Goal: Transaction & Acquisition: Subscribe to service/newsletter

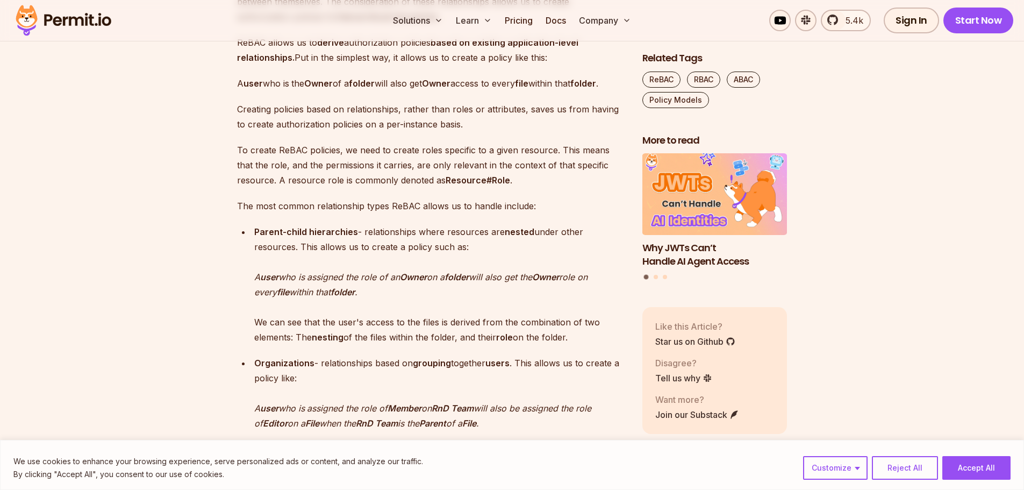
scroll to position [2043, 0]
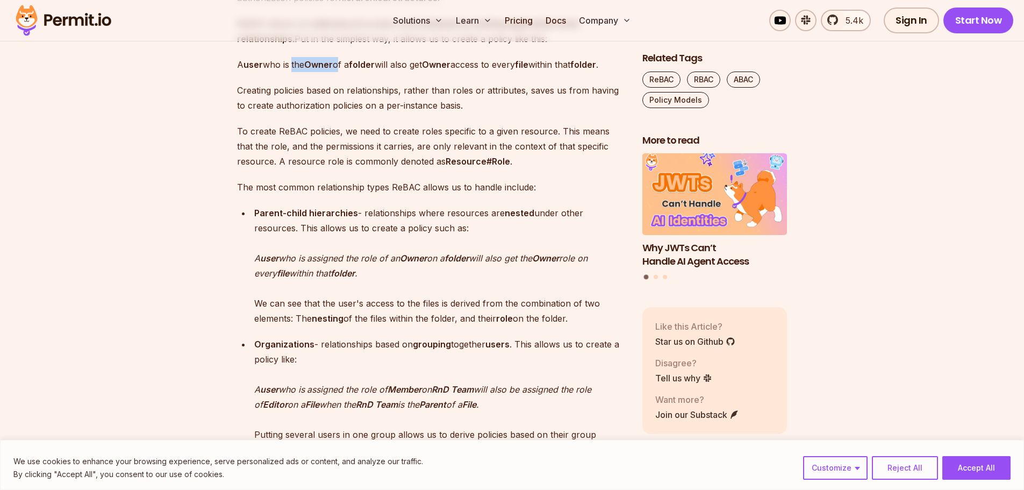
drag, startPoint x: 295, startPoint y: 238, endPoint x: 344, endPoint y: 237, distance: 48.9
click at [344, 72] on p "A user who is the Owner of a folder will also get Owner access to every file wi…" at bounding box center [431, 64] width 388 height 15
click at [286, 72] on p "A user who is the Owner of a folder will also get Owner access to every file wi…" at bounding box center [431, 64] width 388 height 15
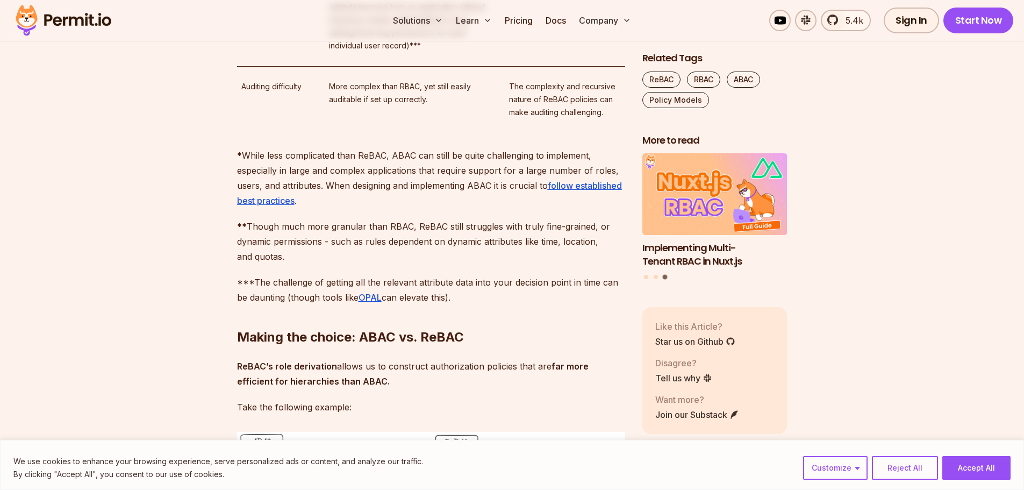
scroll to position [3441, 0]
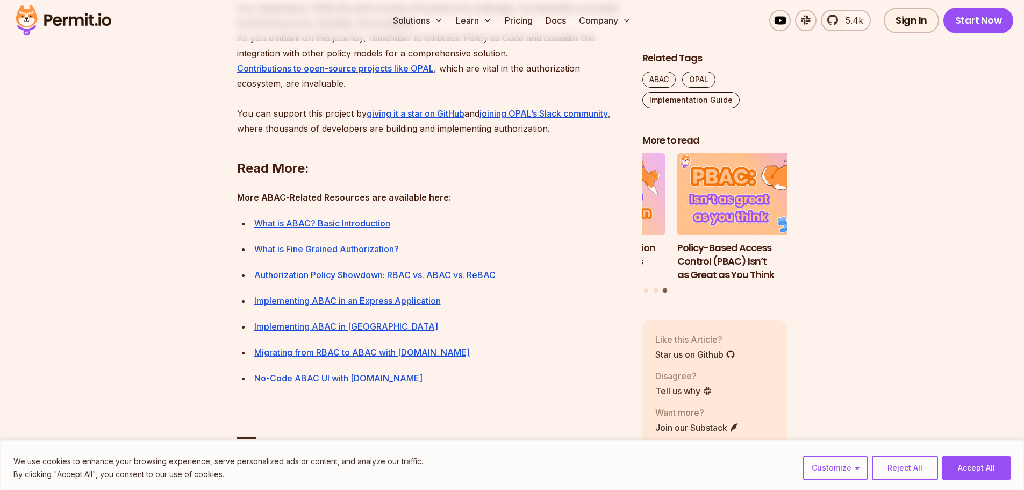
scroll to position [5000, 0]
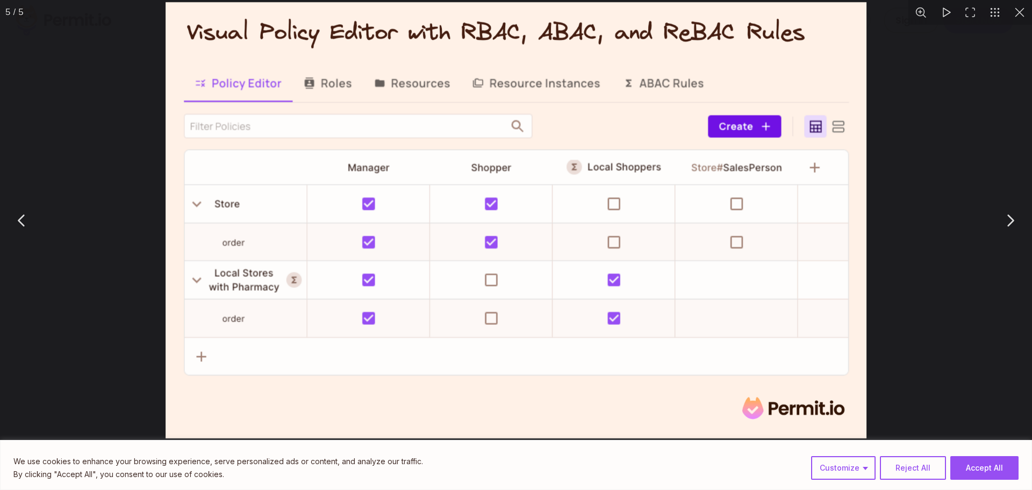
click at [977, 306] on div "You can close this modal content with the ESC key" at bounding box center [516, 220] width 1032 height 440
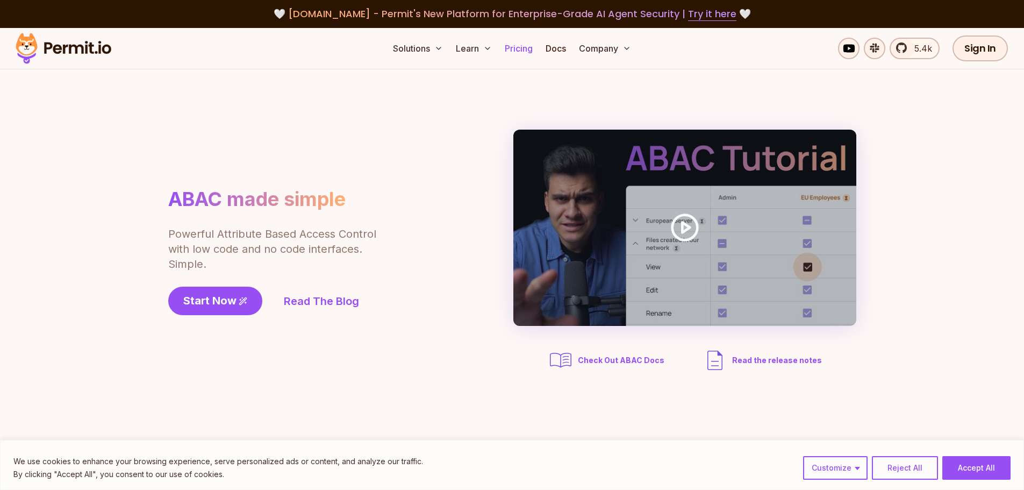
click at [519, 50] on link "Pricing" at bounding box center [519, 49] width 37 height 22
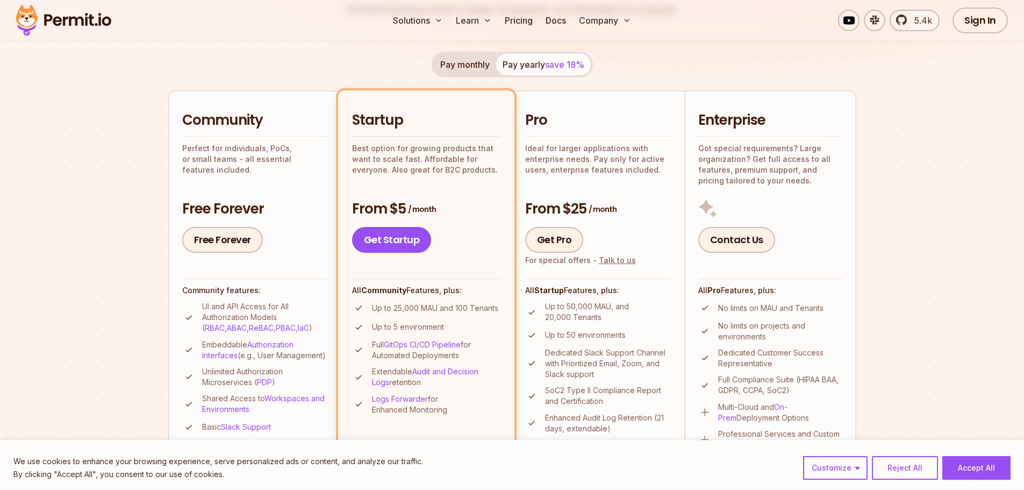
scroll to position [215, 0]
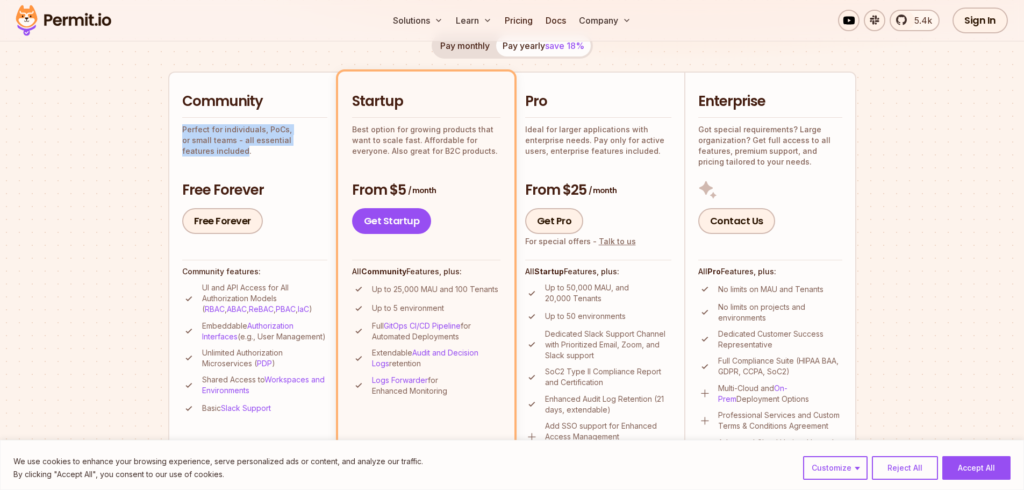
drag, startPoint x: 179, startPoint y: 126, endPoint x: 318, endPoint y: 152, distance: 141.6
click at [318, 152] on li "Community Perfect for individuals, PoCs, or small teams - all essential feature…" at bounding box center [254, 275] width 172 height 407
click at [317, 155] on div "Community Perfect for individuals, PoCs, or small teams - all essential feature…" at bounding box center [254, 163] width 145 height 142
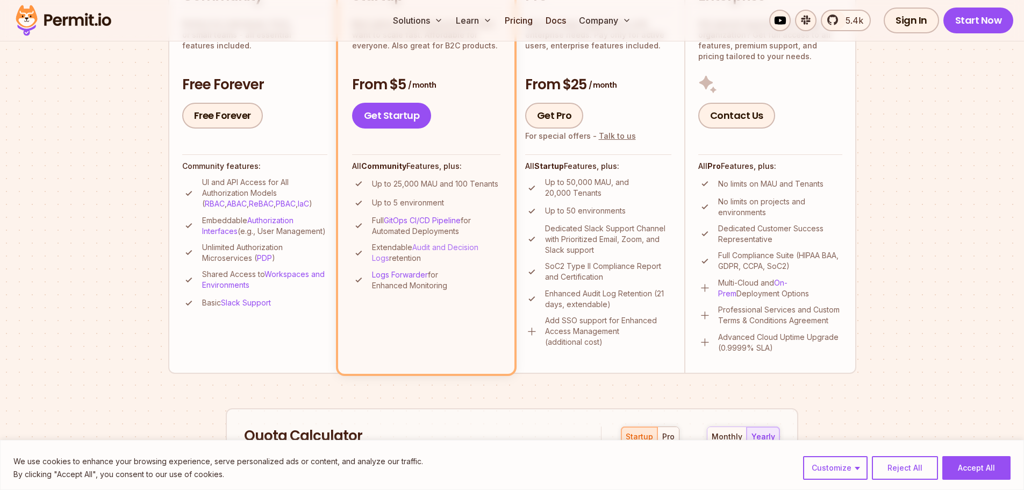
scroll to position [269, 0]
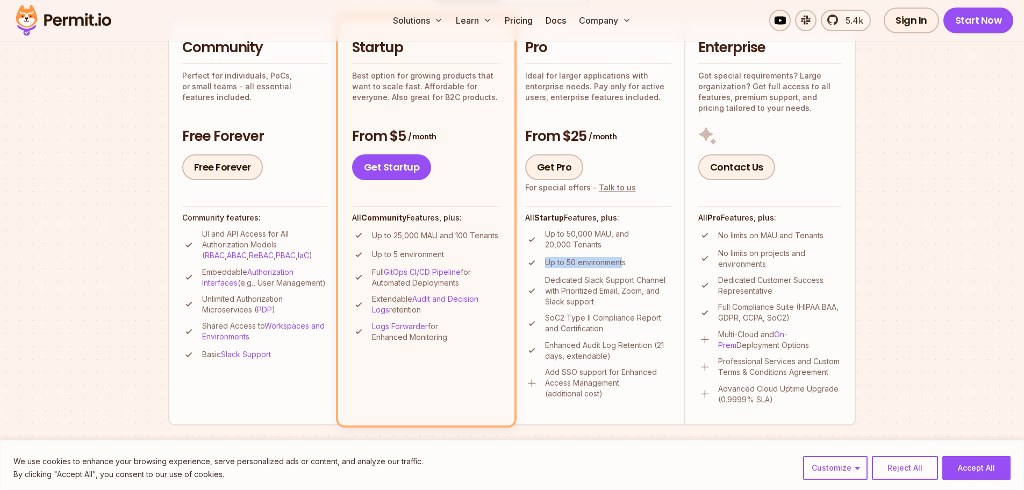
drag, startPoint x: 582, startPoint y: 259, endPoint x: 546, endPoint y: 258, distance: 36.6
click at [546, 258] on p "Up to 50 environments" at bounding box center [585, 262] width 81 height 11
click at [135, 291] on section "Permit Pricing From Free to Predictable Scaling From a startup with 100 users t…" at bounding box center [512, 340] width 1024 height 1163
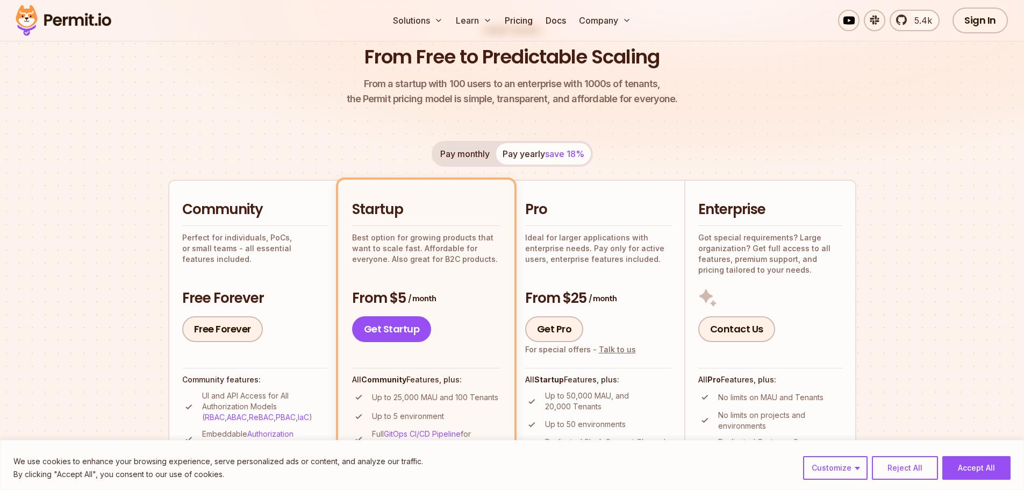
scroll to position [108, 0]
click at [462, 146] on button "Pay monthly" at bounding box center [465, 153] width 62 height 22
click at [556, 154] on span "save 18%" at bounding box center [564, 153] width 39 height 11
click at [459, 155] on button "Pay monthly" at bounding box center [465, 153] width 62 height 22
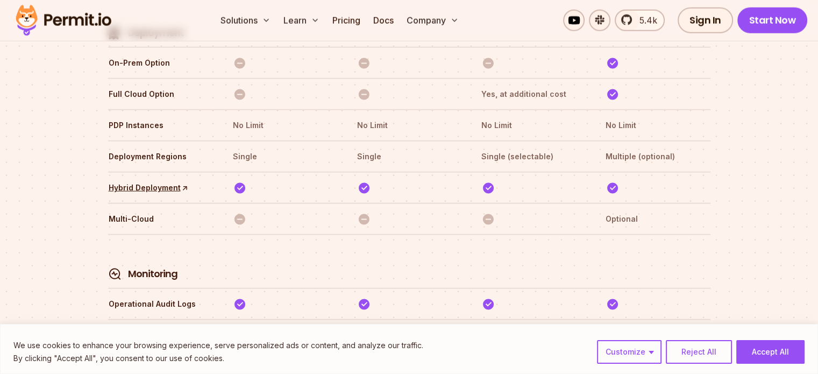
scroll to position [2757, 0]
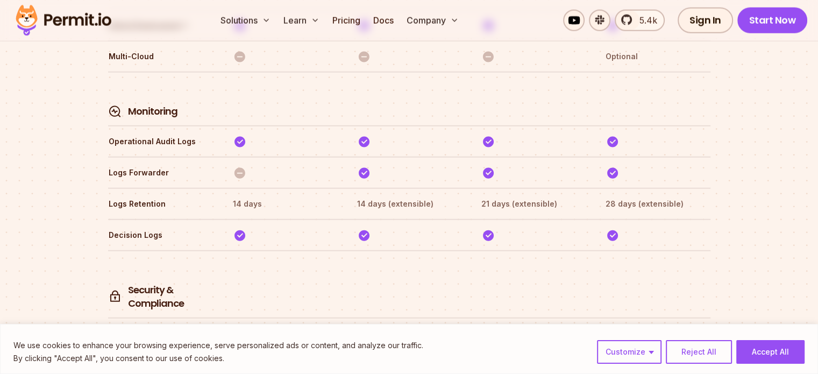
click at [690, 355] on button "Reject All" at bounding box center [699, 352] width 66 height 24
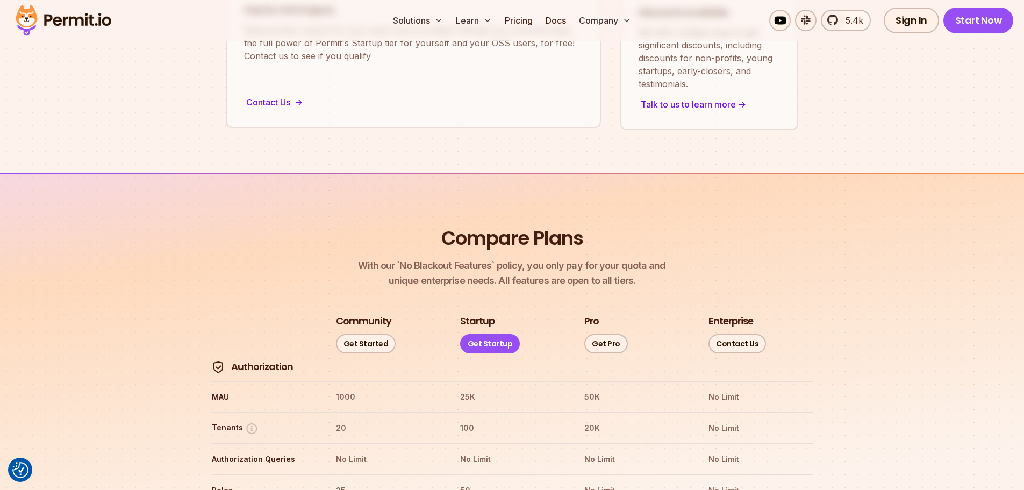
scroll to position [803, 0]
